Goal: Obtain resource: Download file/media

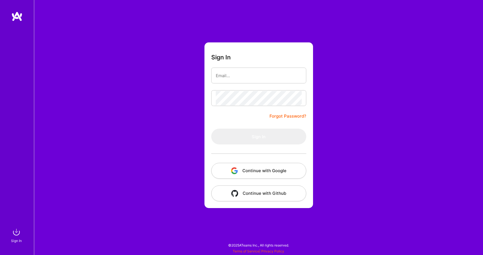
click at [252, 173] on button "Continue with Google" at bounding box center [258, 171] width 95 height 16
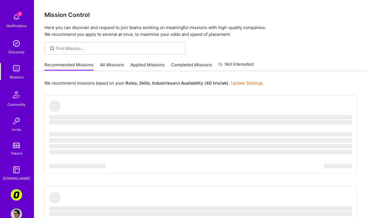
scroll to position [34, 0]
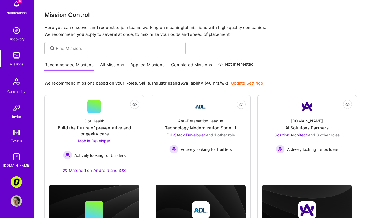
click at [13, 156] on img at bounding box center [16, 156] width 11 height 11
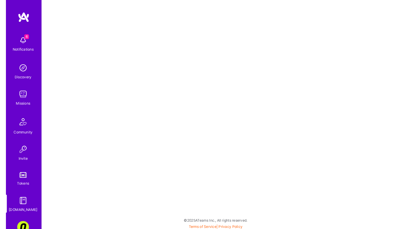
scroll to position [14, 0]
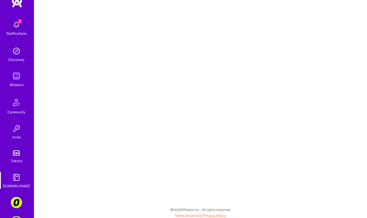
click at [11, 199] on img at bounding box center [16, 202] width 11 height 11
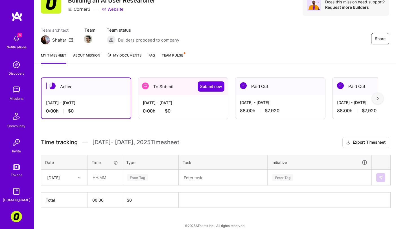
scroll to position [21, 0]
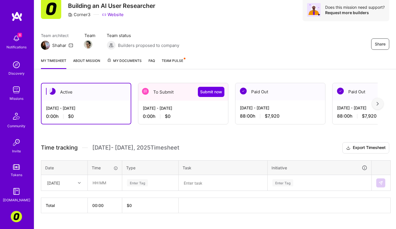
click at [122, 58] on span "My Documents" at bounding box center [124, 61] width 35 height 6
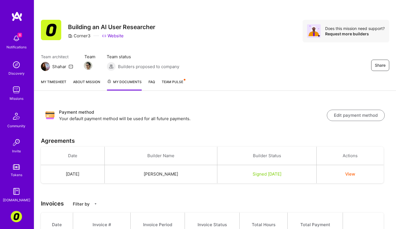
click at [351, 172] on button "View" at bounding box center [351, 174] width 10 height 6
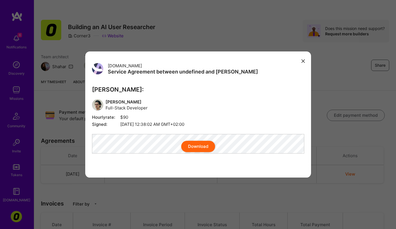
click at [201, 149] on button "Download" at bounding box center [198, 146] width 34 height 11
